Goal: Transaction & Acquisition: Purchase product/service

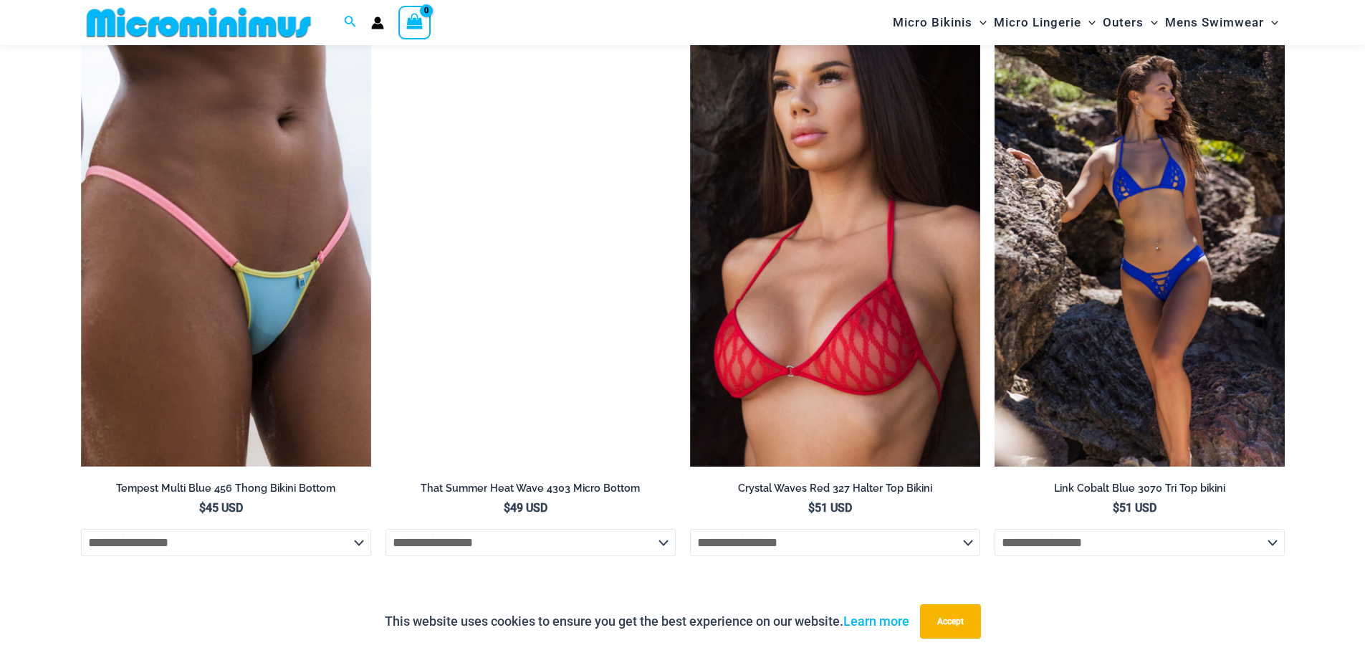
scroll to position [1964, 0]
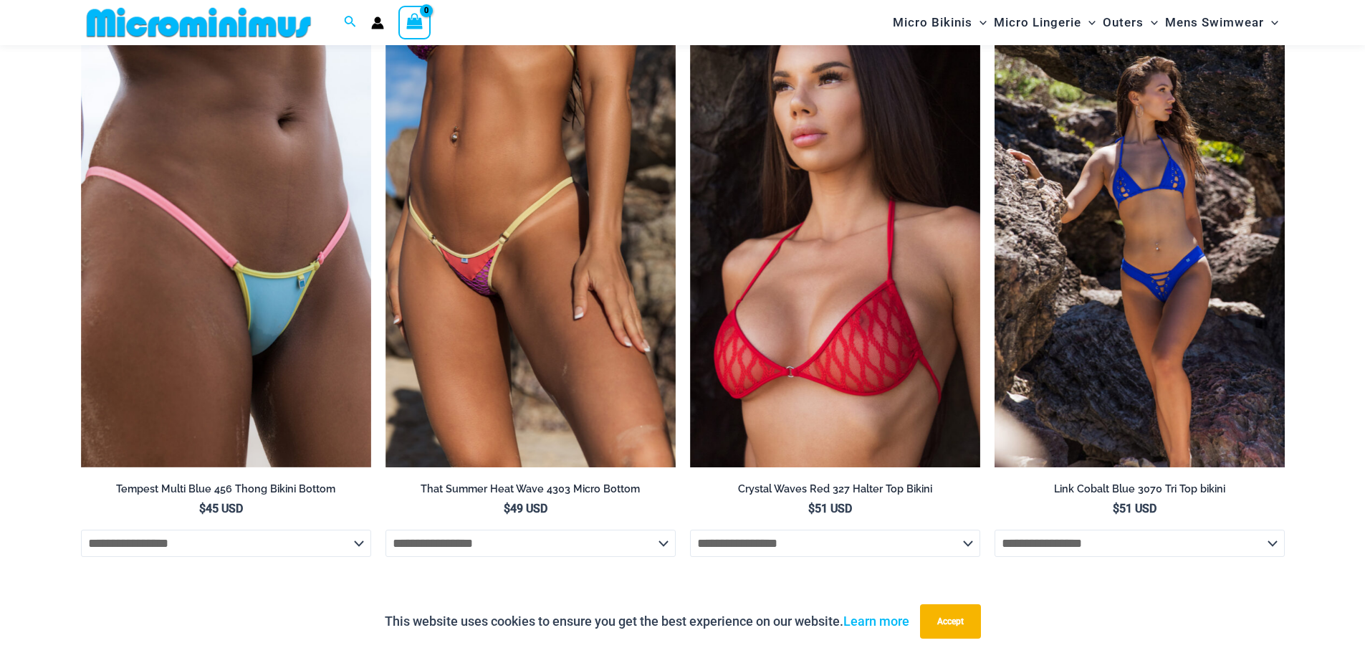
click at [1156, 370] on img at bounding box center [1139, 250] width 290 height 436
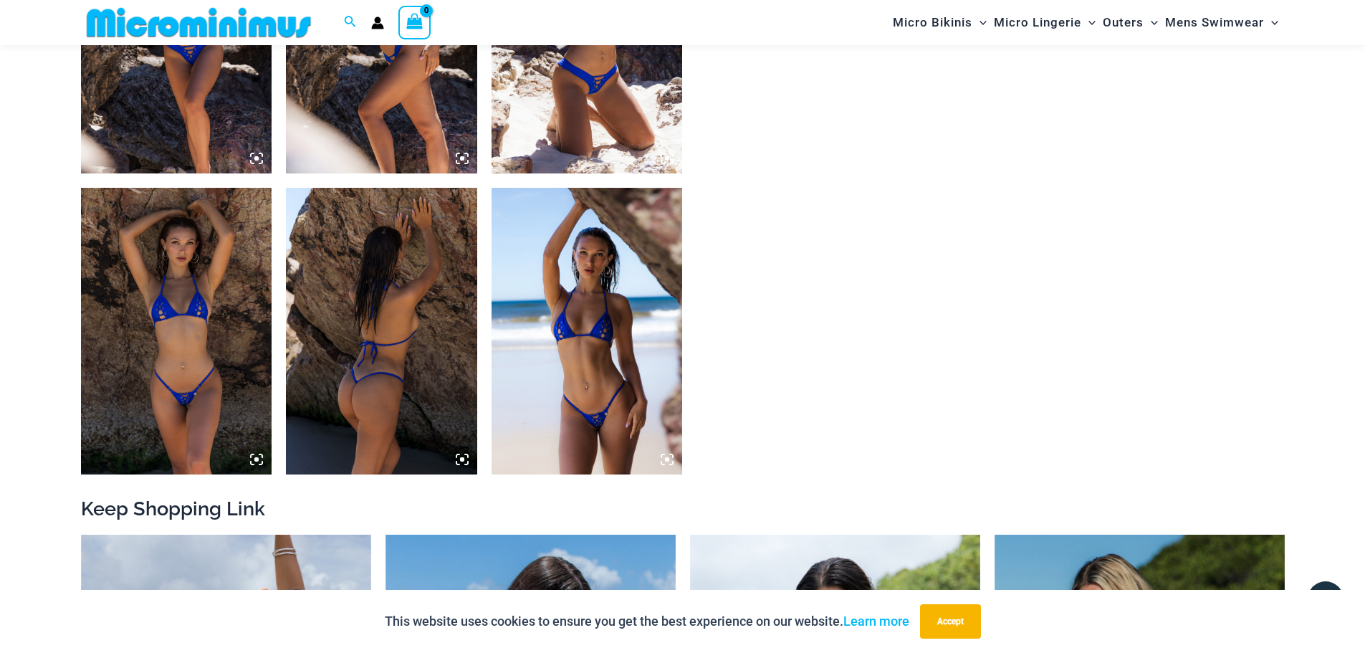
scroll to position [1161, 0]
click at [593, 401] on img at bounding box center [586, 330] width 191 height 287
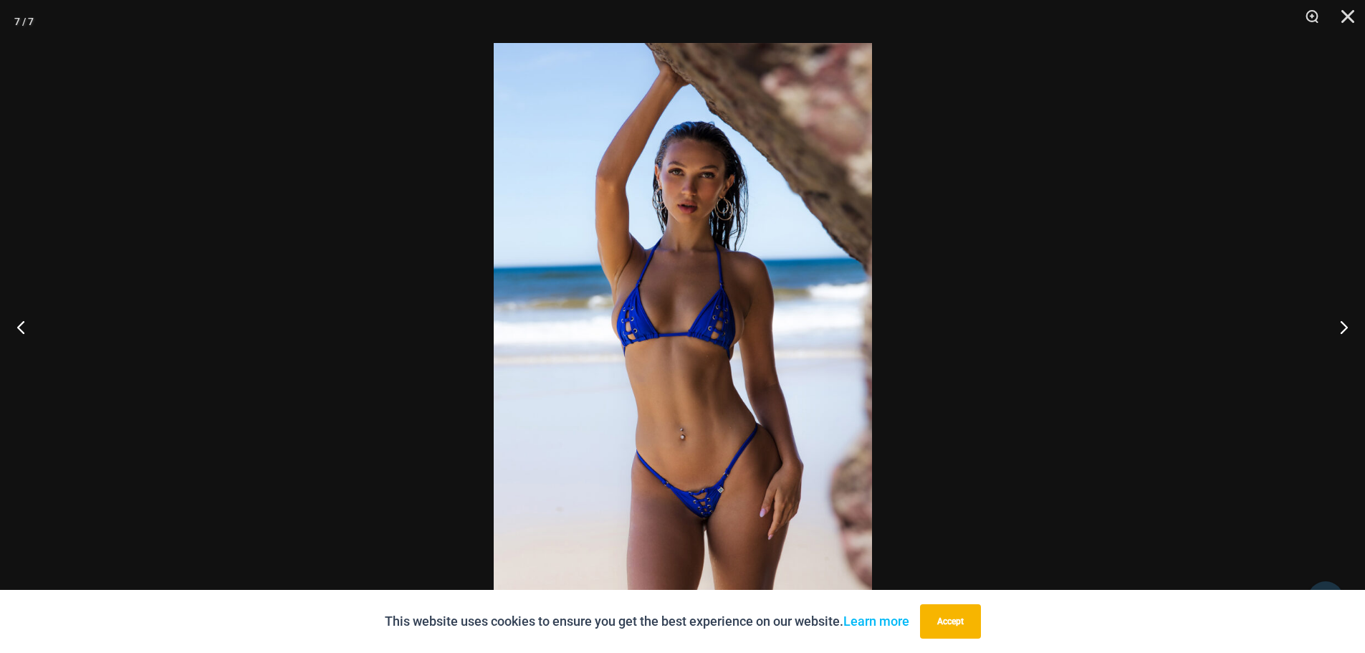
click at [692, 333] on img at bounding box center [683, 326] width 378 height 567
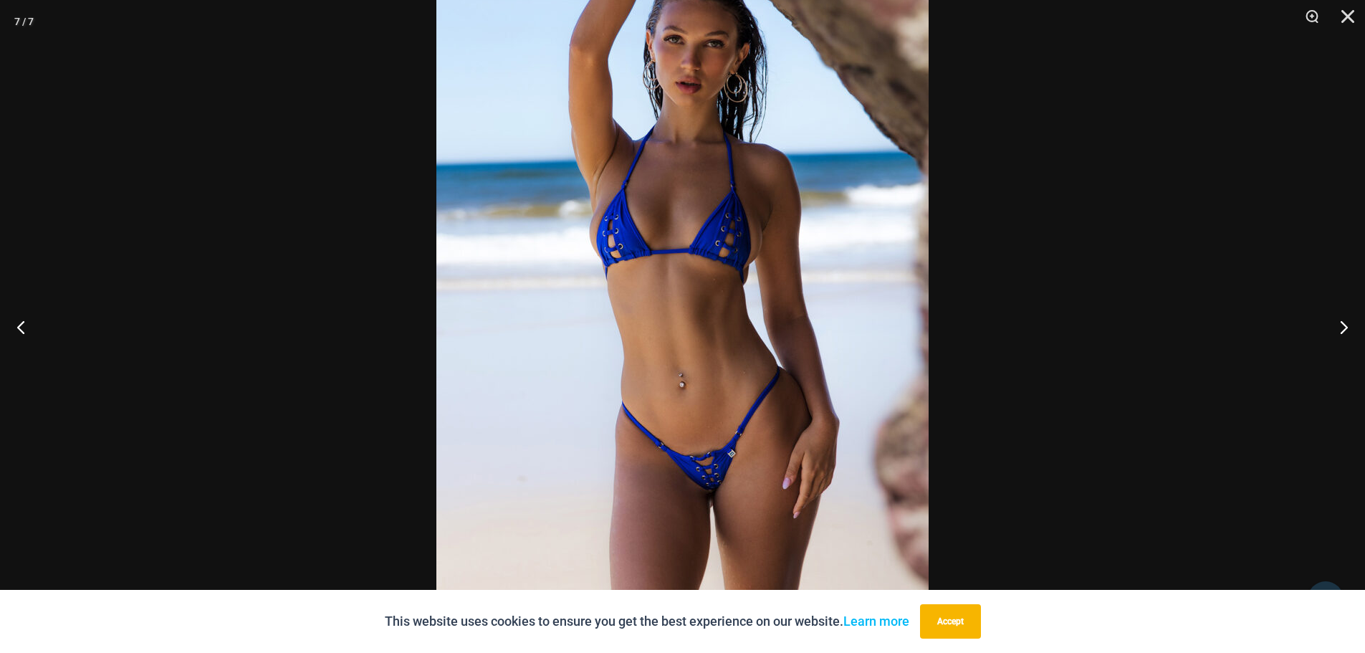
click at [718, 365] on img at bounding box center [682, 241] width 492 height 738
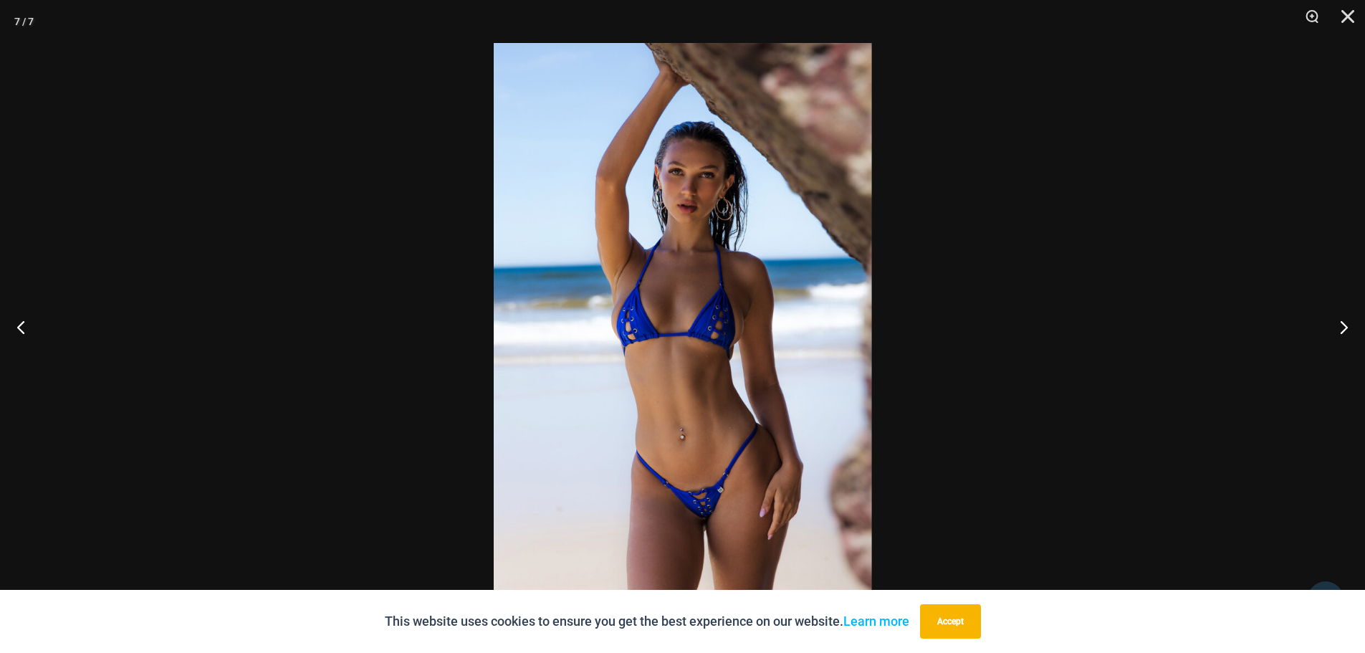
click at [718, 366] on img at bounding box center [683, 326] width 378 height 567
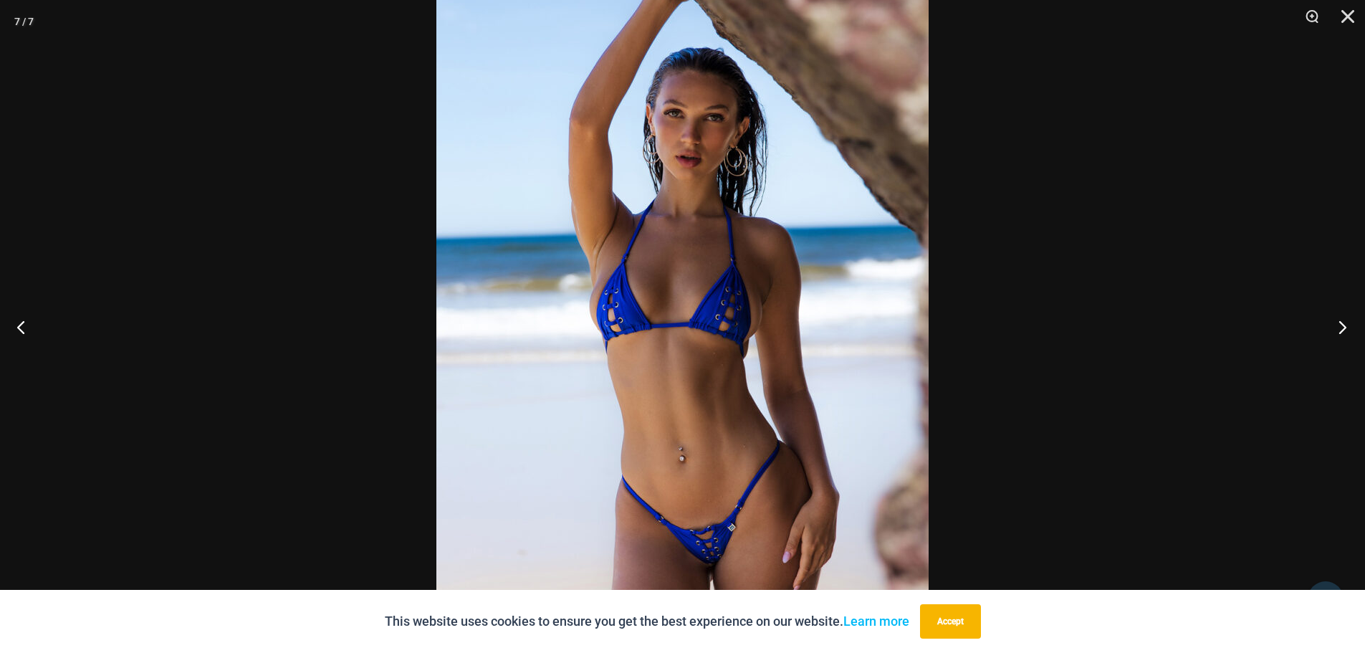
click at [1341, 326] on button "Next" at bounding box center [1338, 327] width 54 height 72
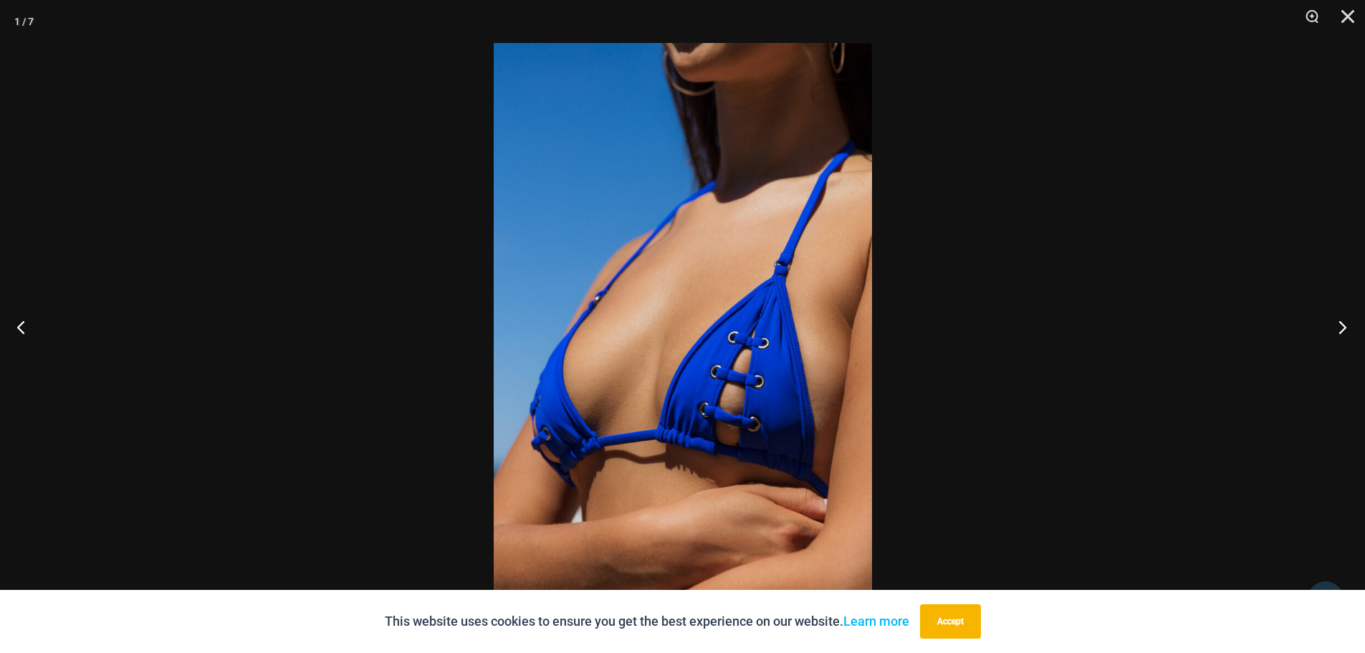
click at [1340, 330] on button "Next" at bounding box center [1338, 327] width 54 height 72
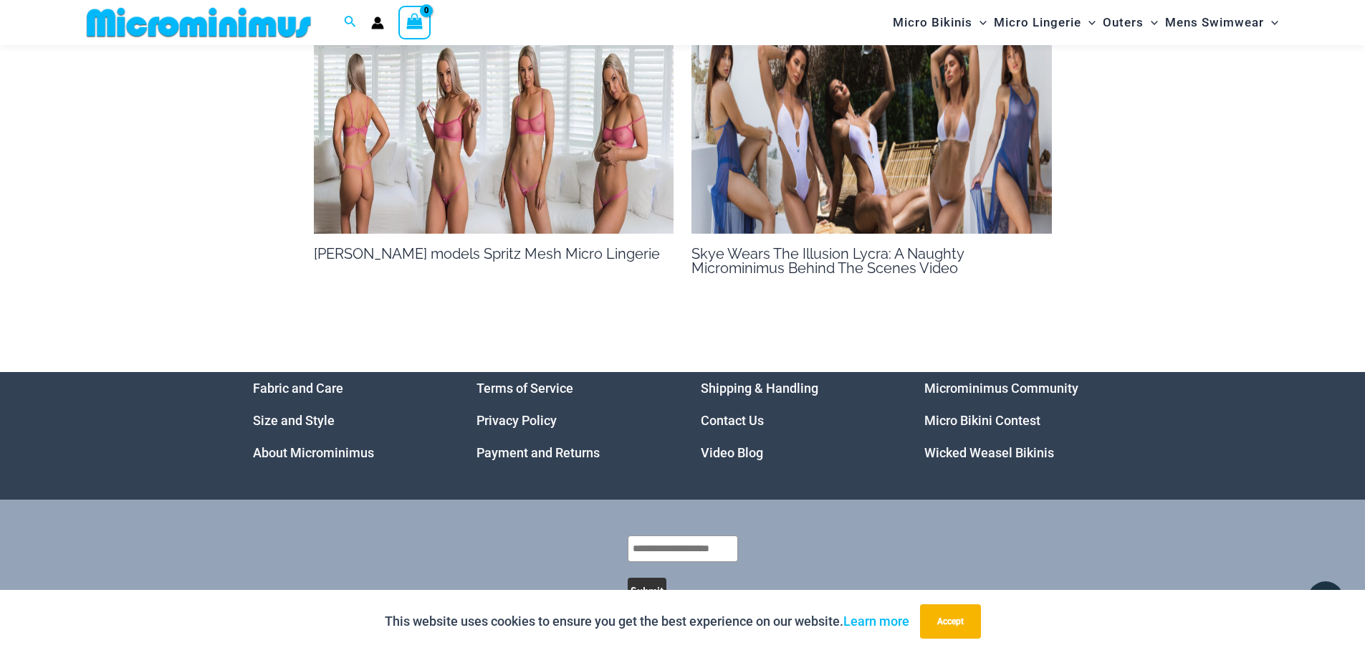
scroll to position [1352, 0]
